Goal: Find specific page/section: Find specific page/section

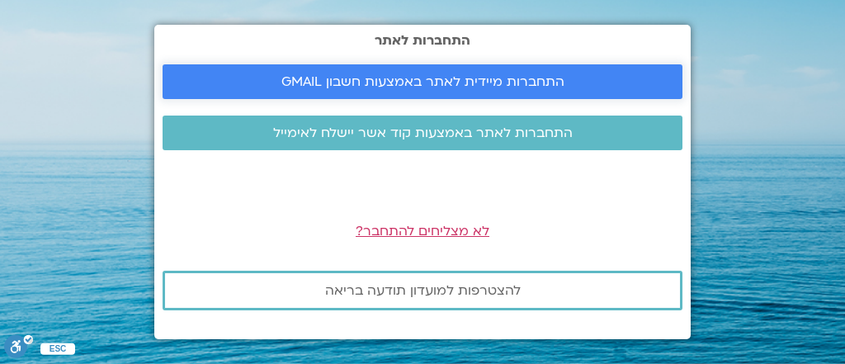
click at [445, 84] on span "התחברות מיידית לאתר באמצעות חשבון GMAIL" at bounding box center [422, 81] width 283 height 15
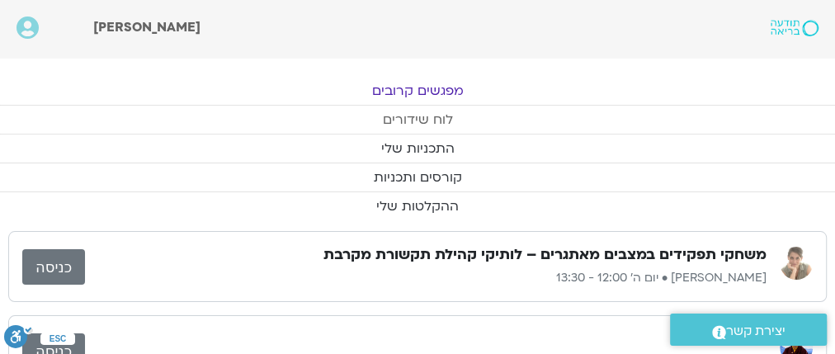
click at [435, 118] on link "לוח שידורים" at bounding box center [417, 120] width 835 height 28
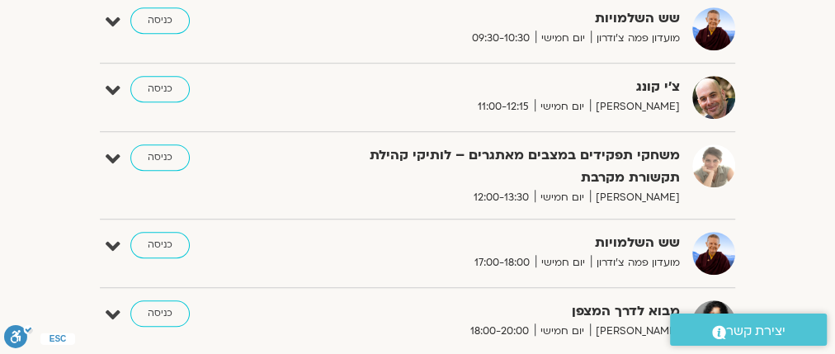
scroll to position [450, 0]
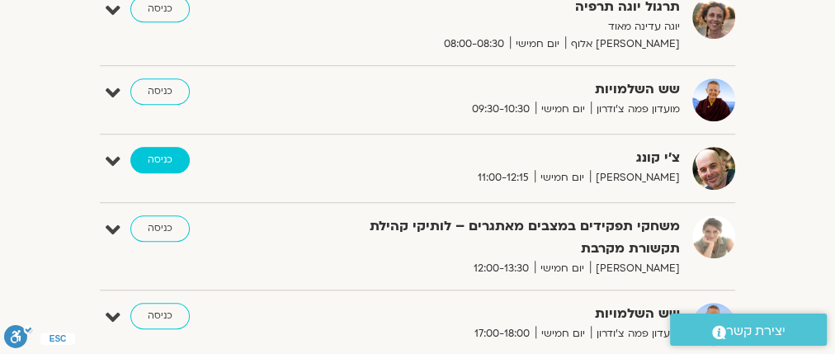
click at [173, 153] on link "כניסה" at bounding box center [159, 160] width 59 height 26
